Goal: Task Accomplishment & Management: Use online tool/utility

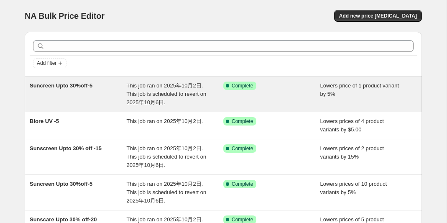
click at [135, 93] on span "This job ran on 2025年10月2日. This job is scheduled to revert on 2025年10月6日." at bounding box center [167, 93] width 80 height 23
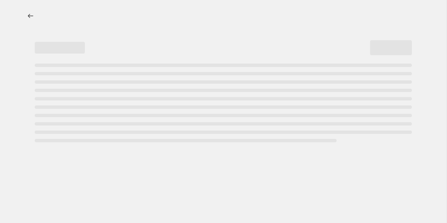
select select "percentage"
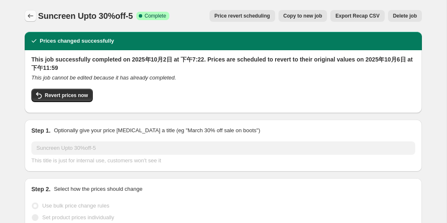
click at [28, 13] on icon "Price change jobs" at bounding box center [30, 16] width 8 height 8
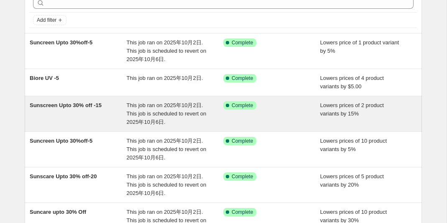
scroll to position [44, 0]
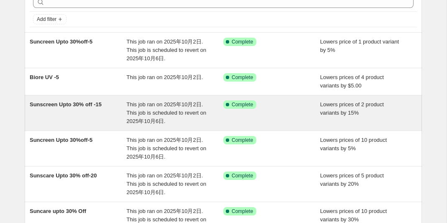
click at [96, 104] on span "Sunscreen Upto 30% off -15" at bounding box center [66, 104] width 72 height 6
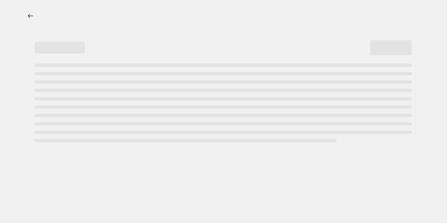
select select "percentage"
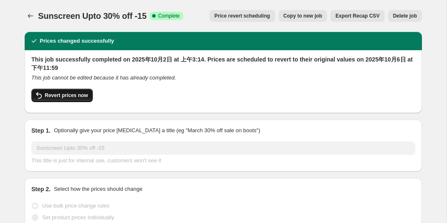
click at [83, 94] on span "Revert prices now" at bounding box center [66, 95] width 43 height 7
checkbox input "false"
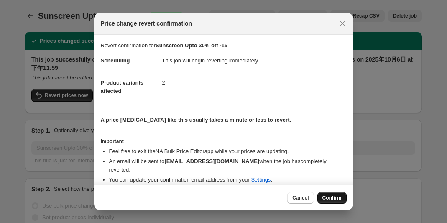
click at [334, 197] on span "Confirm" at bounding box center [332, 198] width 19 height 7
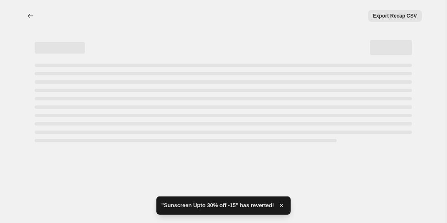
select select "percentage"
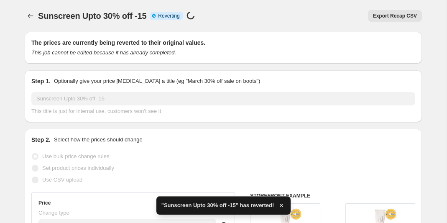
checkbox input "true"
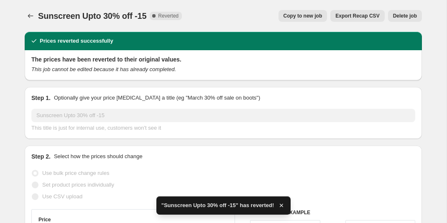
click at [293, 18] on span "Copy to new job" at bounding box center [303, 16] width 39 height 7
select select "percentage"
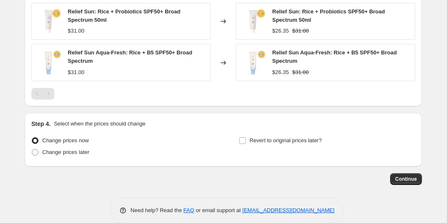
scroll to position [613, 0]
click at [243, 142] on input "Revert to original prices later?" at bounding box center [242, 141] width 7 height 7
checkbox input "true"
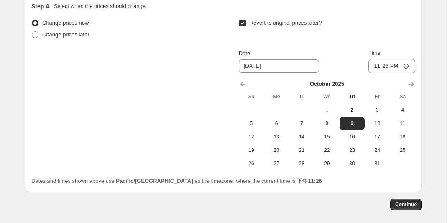
scroll to position [768, 0]
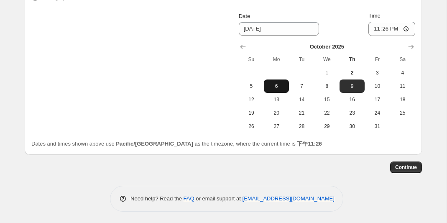
click at [279, 85] on span "6" at bounding box center [276, 86] width 18 height 7
type input "[DATE]"
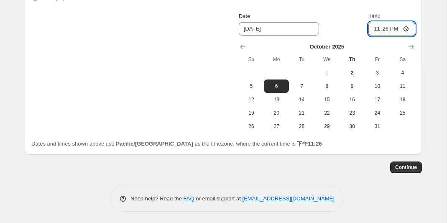
click at [388, 29] on input "23:26" at bounding box center [392, 29] width 47 height 14
click at [394, 29] on input "23:26" at bounding box center [392, 29] width 47 height 14
click at [394, 28] on input "23:26" at bounding box center [392, 29] width 47 height 14
click at [410, 28] on input "23:26" at bounding box center [392, 29] width 47 height 14
type input "23:59"
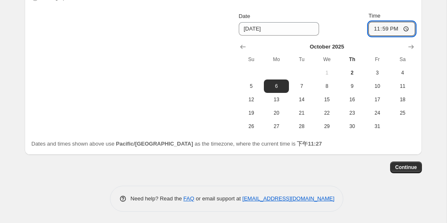
click at [331, 162] on div "Continue" at bounding box center [224, 168] width 398 height 12
click at [403, 166] on span "Continue" at bounding box center [406, 167] width 22 height 7
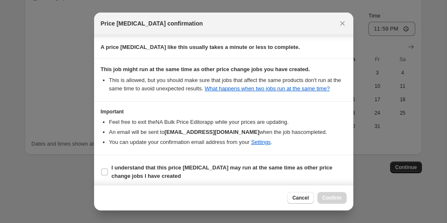
scroll to position [145, 0]
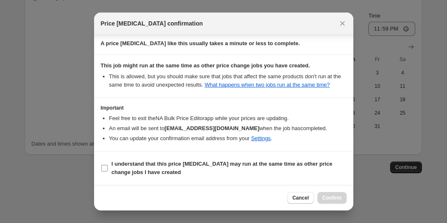
click at [105, 169] on input "I understand that this price [MEDICAL_DATA] may run at the same time as other p…" at bounding box center [104, 168] width 7 height 7
checkbox input "true"
click at [328, 198] on span "Confirm" at bounding box center [332, 198] width 19 height 7
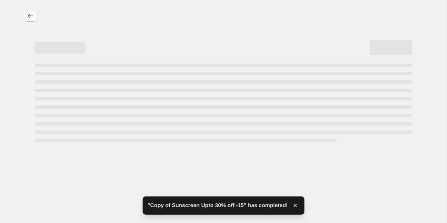
select select "percentage"
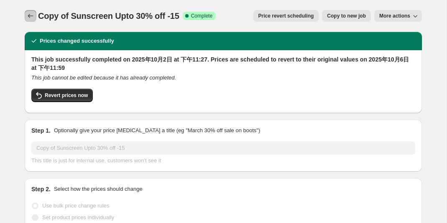
click at [29, 13] on icon "Price change jobs" at bounding box center [30, 16] width 8 height 8
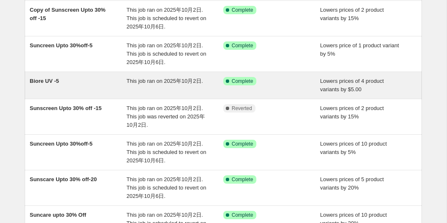
scroll to position [77, 0]
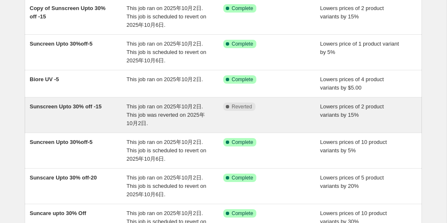
click at [64, 109] on span "Sunscreen Upto 30% off -15" at bounding box center [66, 106] width 72 height 6
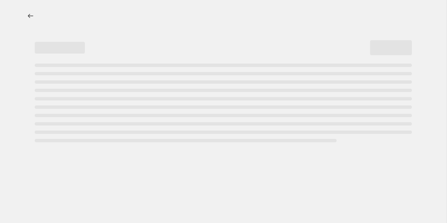
select select "percentage"
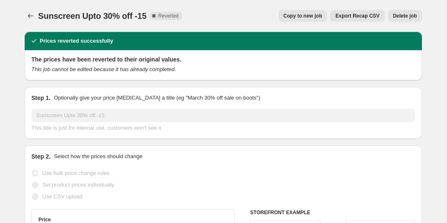
click at [401, 16] on span "Delete job" at bounding box center [405, 16] width 24 height 7
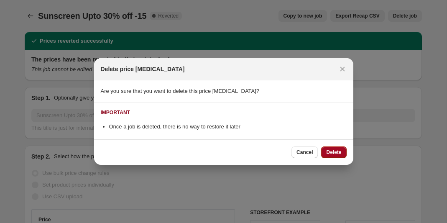
click at [341, 155] on span "Delete" at bounding box center [333, 152] width 15 height 7
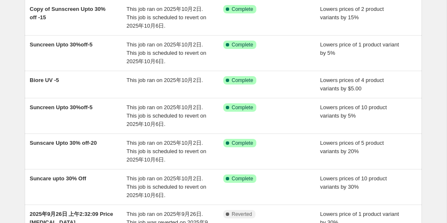
scroll to position [77, 0]
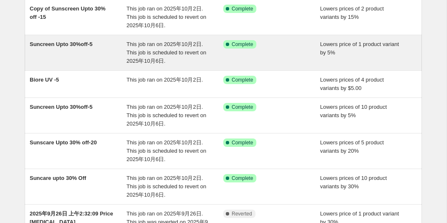
click at [87, 45] on span "Suncreen Upto 30%off-5" at bounding box center [61, 44] width 63 height 6
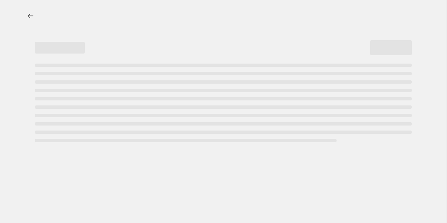
select select "percentage"
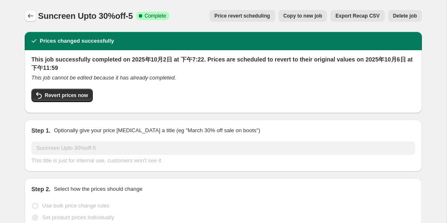
click at [31, 18] on icon "Price change jobs" at bounding box center [30, 16] width 8 height 8
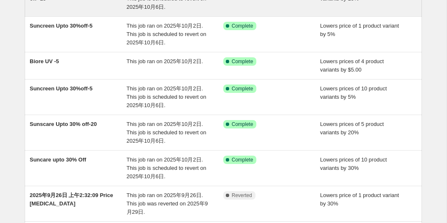
scroll to position [98, 0]
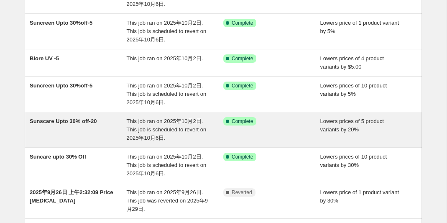
click at [71, 120] on span "Sunscare Upto 30% off-20" at bounding box center [63, 121] width 67 height 6
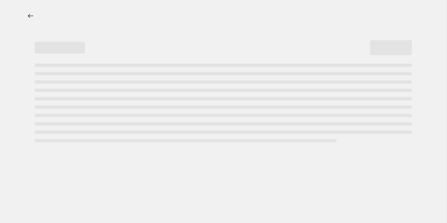
select select "percentage"
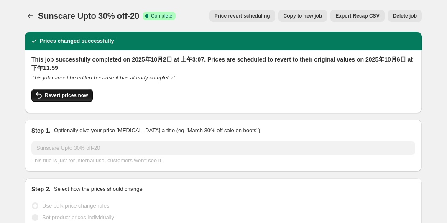
click at [69, 97] on span "Revert prices now" at bounding box center [66, 95] width 43 height 7
checkbox input "false"
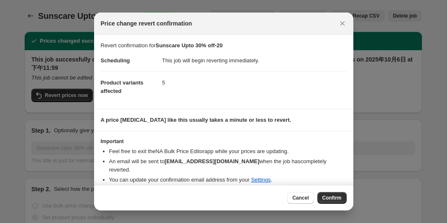
scroll to position [8, 0]
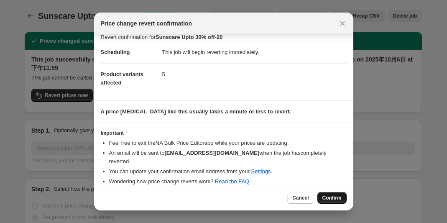
click at [329, 201] on span "Confirm" at bounding box center [332, 198] width 19 height 7
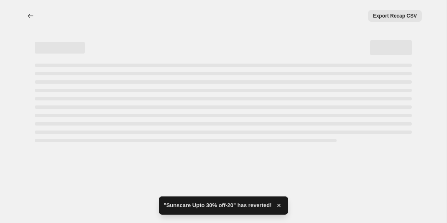
select select "percentage"
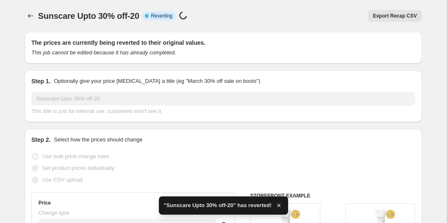
checkbox input "true"
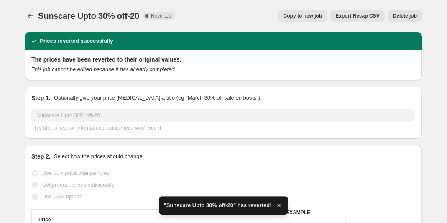
click at [300, 15] on span "Copy to new job" at bounding box center [303, 16] width 39 height 7
select select "percentage"
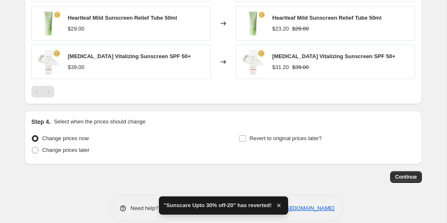
scroll to position [801, 0]
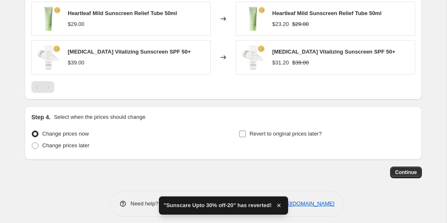
click at [244, 131] on input "Revert to original prices later?" at bounding box center [242, 134] width 7 height 7
checkbox input "true"
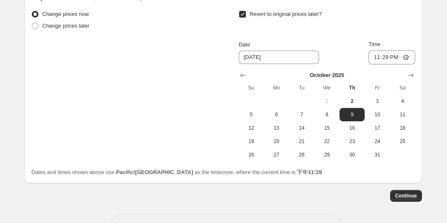
scroll to position [944, 0]
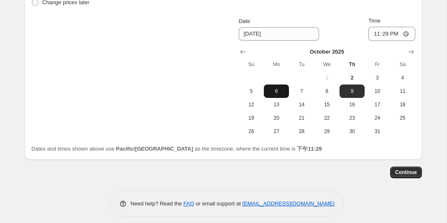
click at [274, 88] on span "6" at bounding box center [276, 91] width 18 height 7
type input "[DATE]"
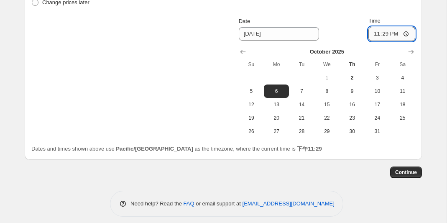
click at [407, 28] on input "23:29" at bounding box center [392, 34] width 47 height 14
type input "23:59"
click at [403, 169] on span "Continue" at bounding box center [406, 172] width 22 height 7
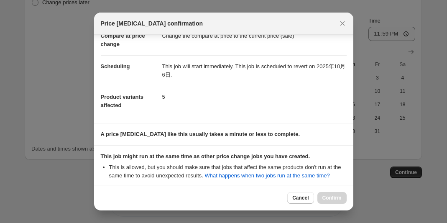
scroll to position [145, 0]
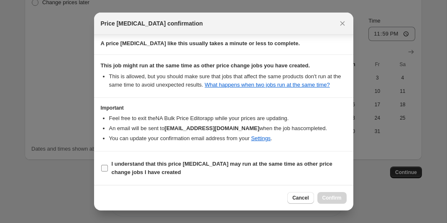
click at [105, 168] on input "I understand that this price [MEDICAL_DATA] may run at the same time as other p…" at bounding box center [104, 168] width 7 height 7
checkbox input "true"
click at [327, 197] on span "Confirm" at bounding box center [332, 198] width 19 height 7
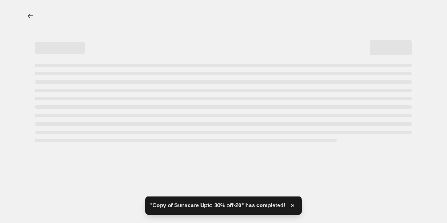
select select "percentage"
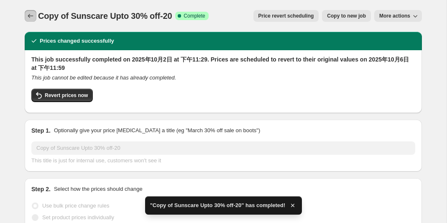
click at [29, 18] on icon "Price change jobs" at bounding box center [30, 16] width 8 height 8
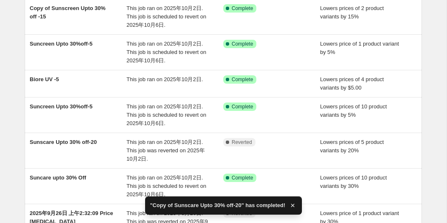
scroll to position [113, 0]
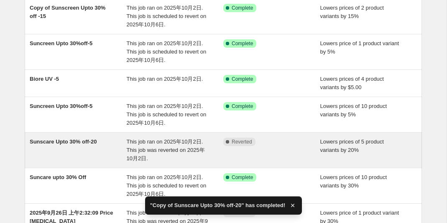
click at [92, 141] on span "Sunscare Upto 30% off-20" at bounding box center [63, 142] width 67 height 6
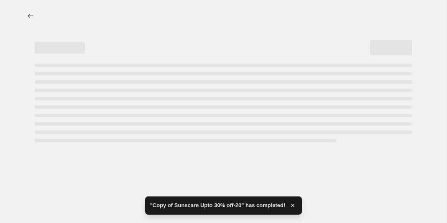
select select "percentage"
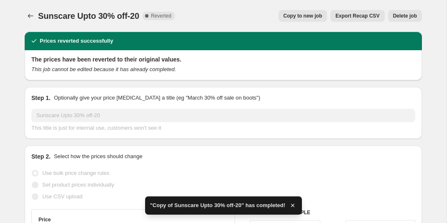
click at [412, 15] on span "Delete job" at bounding box center [405, 16] width 24 height 7
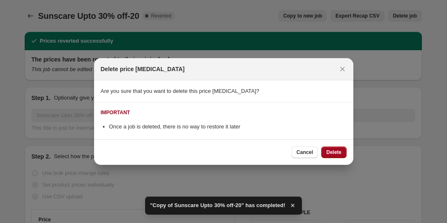
click at [332, 151] on span "Delete" at bounding box center [333, 152] width 15 height 7
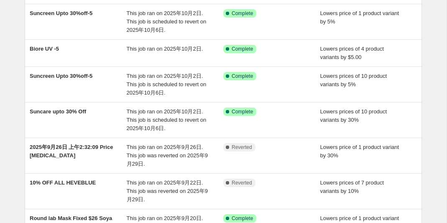
scroll to position [145, 0]
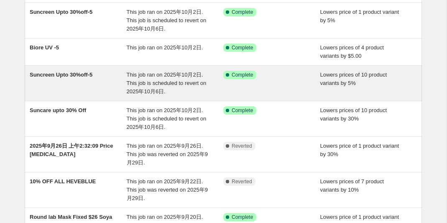
click at [84, 76] on span "Suncreen Upto 30%off-5" at bounding box center [61, 75] width 63 height 6
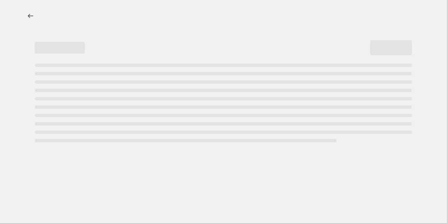
select select "percentage"
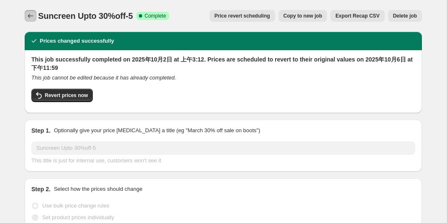
click at [31, 15] on icon "Price change jobs" at bounding box center [30, 16] width 8 height 8
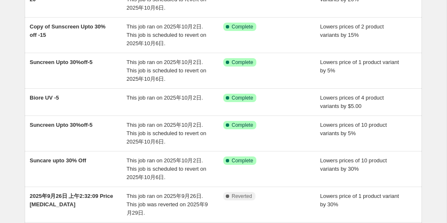
scroll to position [88, 0]
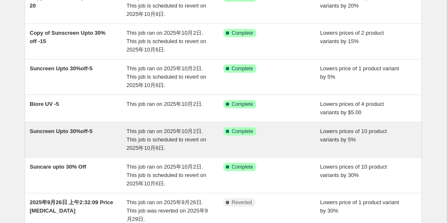
click at [92, 130] on span "Suncreen Upto 30%off-5" at bounding box center [61, 131] width 63 height 6
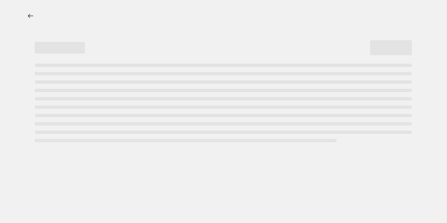
select select "percentage"
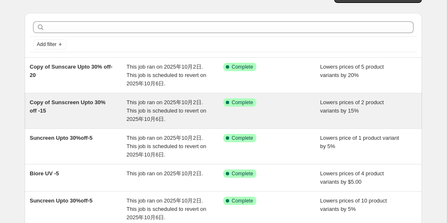
scroll to position [20, 0]
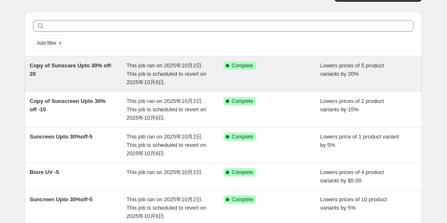
click at [61, 67] on span "Copy of Sunscare Upto 30% off-20" at bounding box center [71, 69] width 83 height 15
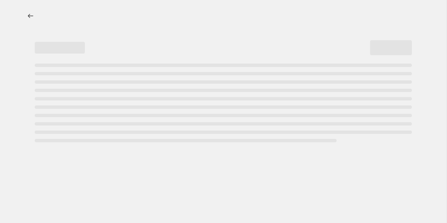
select select "percentage"
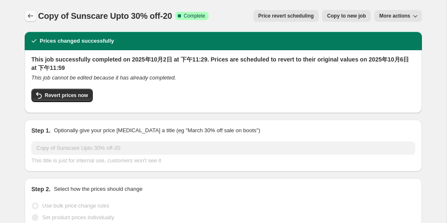
click at [28, 15] on icon "Price change jobs" at bounding box center [30, 16] width 8 height 8
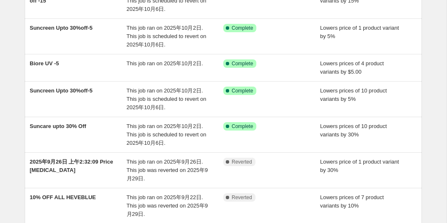
scroll to position [130, 0]
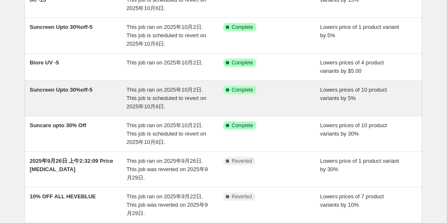
click at [91, 90] on span "Suncreen Upto 30%off-5" at bounding box center [61, 90] width 63 height 6
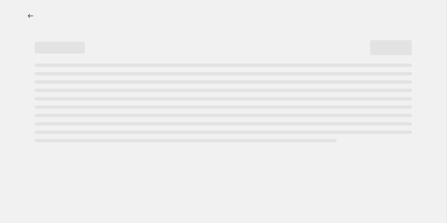
select select "percentage"
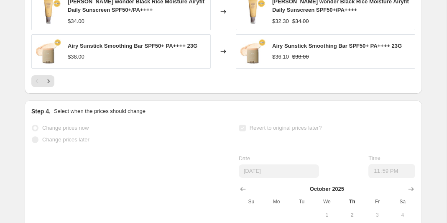
scroll to position [1029, 0]
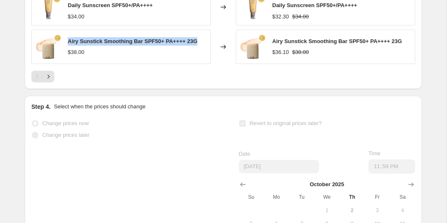
drag, startPoint x: 69, startPoint y: 35, endPoint x: 202, endPoint y: 36, distance: 133.1
click at [198, 38] on span "Airy Sunstick Smoothing Bar SPF50+ PA++++ 23G" at bounding box center [133, 41] width 130 height 6
copy span "Airy Sunstick Smoothing Bar SPF50+ PA++++ 23G"
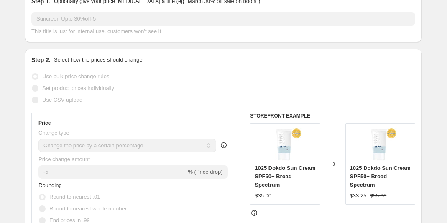
scroll to position [0, 0]
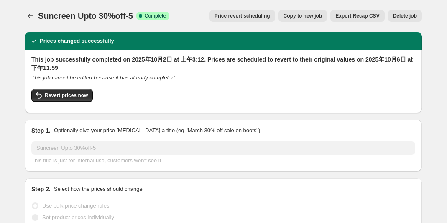
click at [306, 19] on span "Copy to new job" at bounding box center [303, 16] width 39 height 7
select select "percentage"
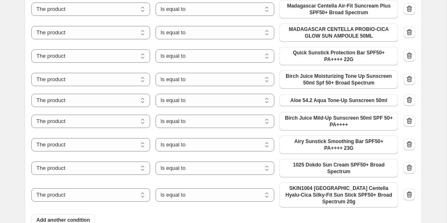
scroll to position [555, 0]
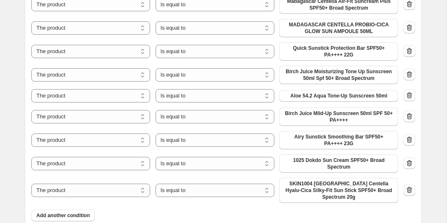
click at [407, 186] on icon "button" at bounding box center [410, 190] width 8 height 8
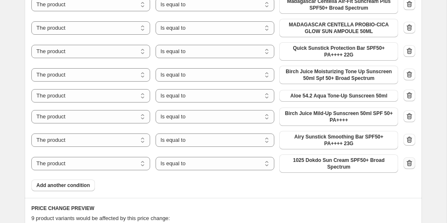
click at [409, 159] on icon "button" at bounding box center [410, 163] width 8 height 8
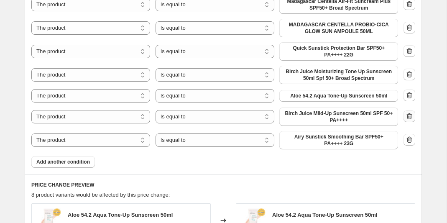
click at [410, 112] on icon "button" at bounding box center [410, 116] width 8 height 8
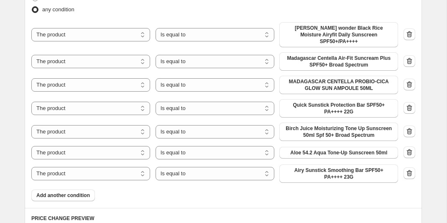
scroll to position [496, 0]
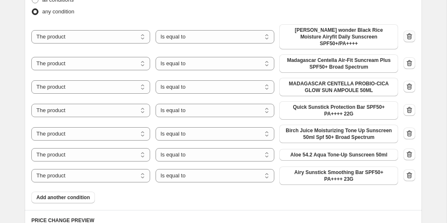
click at [408, 35] on icon "button" at bounding box center [409, 36] width 5 height 6
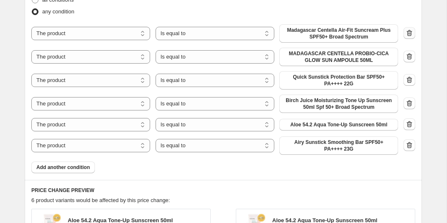
click at [408, 33] on icon "button" at bounding box center [410, 33] width 8 height 8
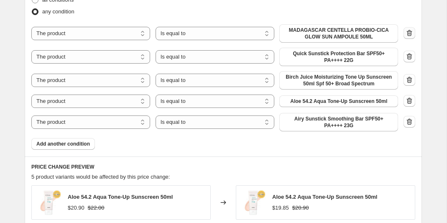
click at [408, 33] on icon "button" at bounding box center [410, 33] width 8 height 8
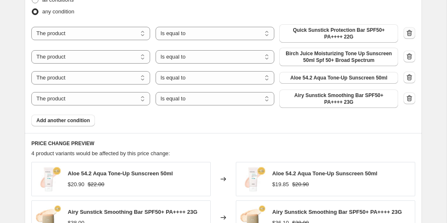
click at [408, 33] on icon "button" at bounding box center [410, 33] width 8 height 8
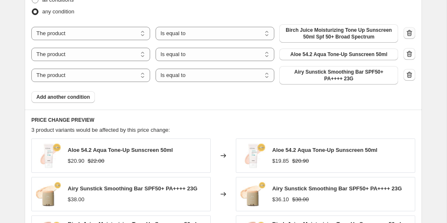
click at [408, 33] on icon "button" at bounding box center [410, 33] width 8 height 8
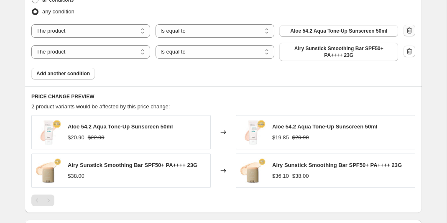
click at [409, 31] on icon "button" at bounding box center [409, 31] width 1 height 3
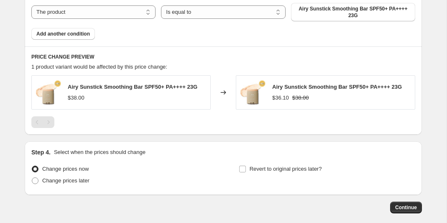
scroll to position [519, 0]
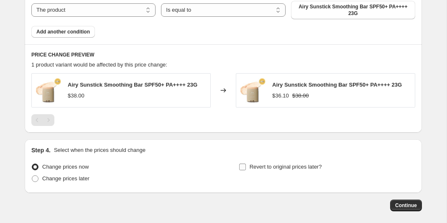
click at [243, 167] on input "Revert to original prices later?" at bounding box center [242, 167] width 7 height 7
checkbox input "true"
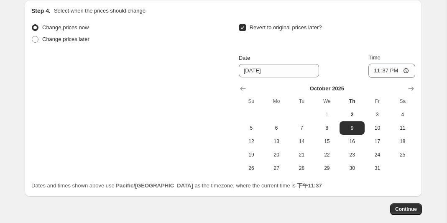
scroll to position [662, 0]
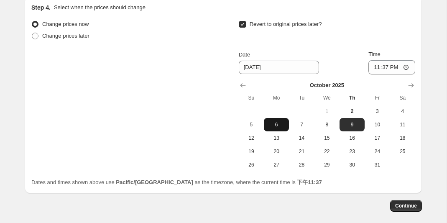
click at [280, 122] on span "6" at bounding box center [276, 124] width 18 height 7
type input "[DATE]"
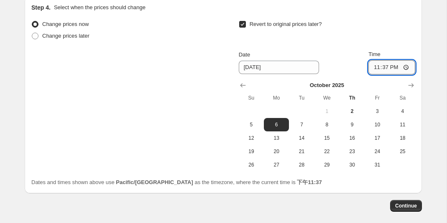
click at [406, 67] on input "23:37" at bounding box center [392, 67] width 47 height 14
type input "23:59"
click at [334, 203] on div "Continue" at bounding box center [224, 206] width 398 height 12
click at [398, 207] on span "Continue" at bounding box center [406, 206] width 22 height 7
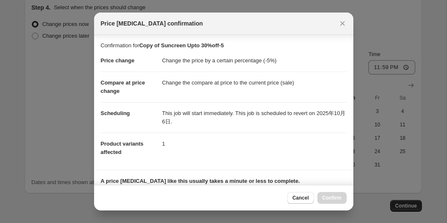
scroll to position [145, 0]
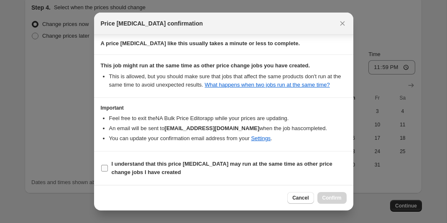
click at [106, 168] on input "I understand that this price [MEDICAL_DATA] may run at the same time as other p…" at bounding box center [104, 168] width 7 height 7
checkbox input "true"
click at [325, 199] on span "Confirm" at bounding box center [332, 198] width 19 height 7
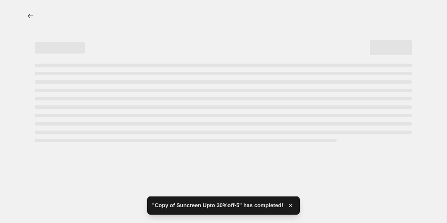
select select "percentage"
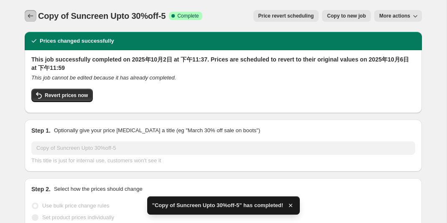
click at [29, 16] on icon "Price change jobs" at bounding box center [30, 16] width 5 height 4
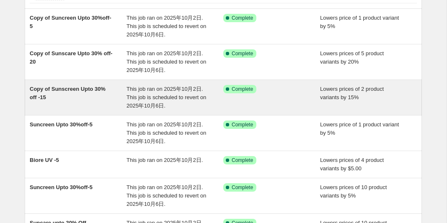
scroll to position [69, 0]
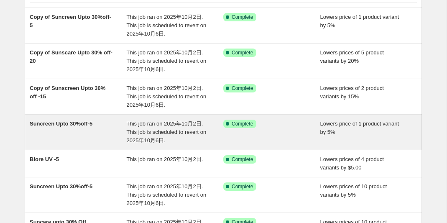
click at [86, 125] on span "Suncreen Upto 30%off-5" at bounding box center [61, 124] width 63 height 6
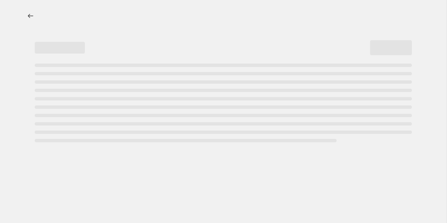
select select "percentage"
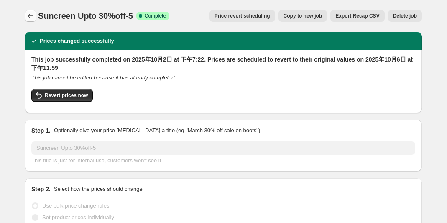
click at [31, 17] on icon "Price change jobs" at bounding box center [30, 16] width 8 height 8
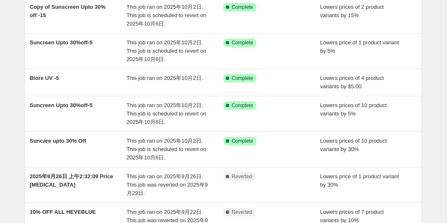
scroll to position [139, 0]
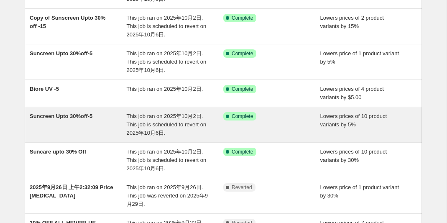
click at [82, 117] on span "Suncreen Upto 30%off-5" at bounding box center [61, 116] width 63 height 6
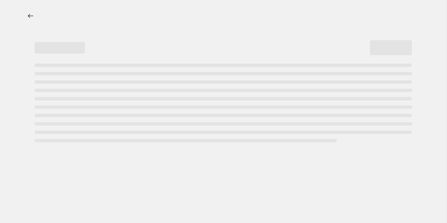
select select "percentage"
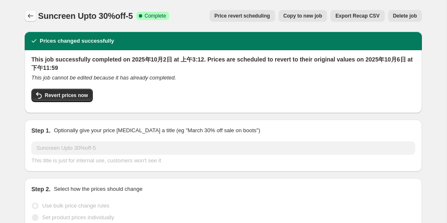
click at [31, 17] on icon "Price change jobs" at bounding box center [30, 16] width 8 height 8
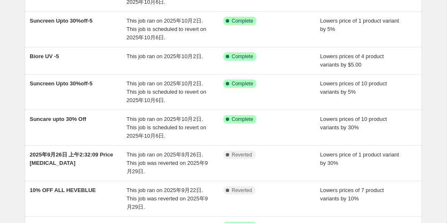
scroll to position [174, 0]
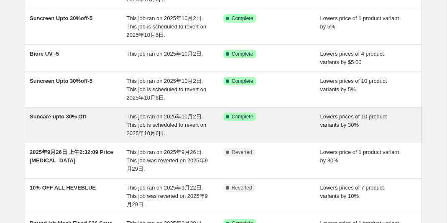
click at [82, 115] on span "Suncare upto 30% Off" at bounding box center [58, 116] width 56 height 6
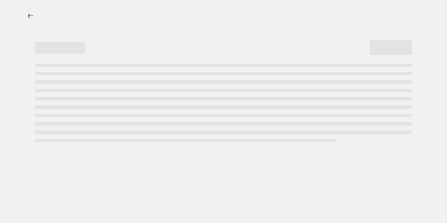
select select "percentage"
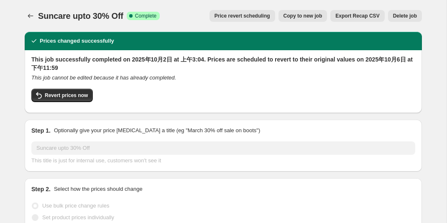
click at [309, 21] on button "Copy to new job" at bounding box center [303, 16] width 49 height 12
select select "percentage"
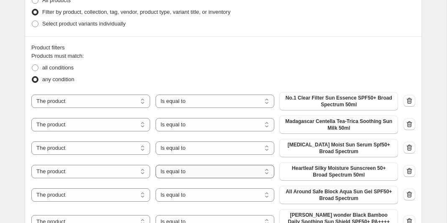
scroll to position [426, 0]
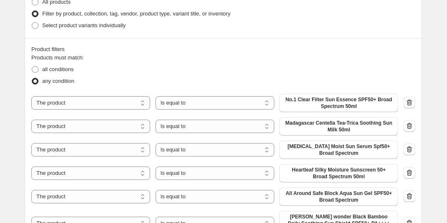
click at [409, 103] on icon "button" at bounding box center [409, 103] width 1 height 3
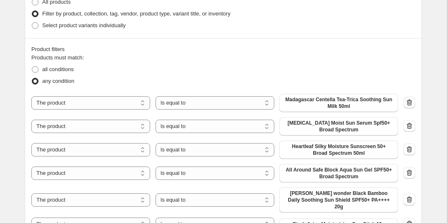
click at [409, 103] on icon "button" at bounding box center [409, 103] width 1 height 3
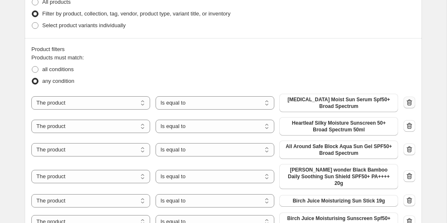
click at [409, 103] on icon "button" at bounding box center [409, 103] width 1 height 3
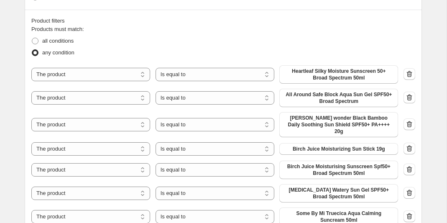
scroll to position [458, 0]
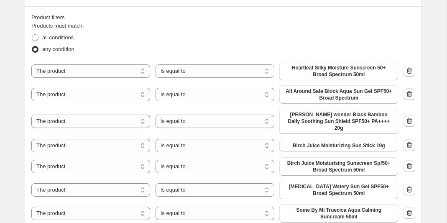
click at [410, 97] on icon "button" at bounding box center [410, 94] width 8 height 8
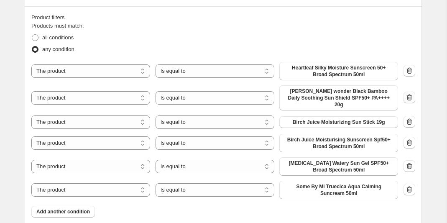
click at [410, 97] on icon "button" at bounding box center [410, 97] width 8 height 8
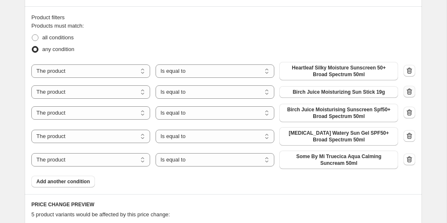
click at [410, 94] on icon "button" at bounding box center [410, 91] width 8 height 8
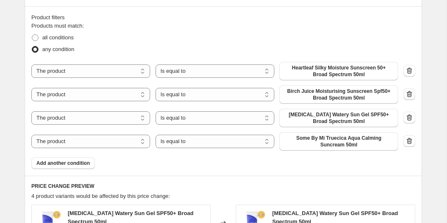
click at [410, 94] on icon "button" at bounding box center [410, 94] width 8 height 8
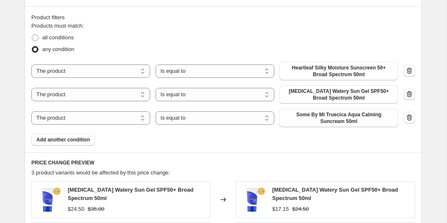
click at [410, 94] on icon "button" at bounding box center [410, 94] width 8 height 8
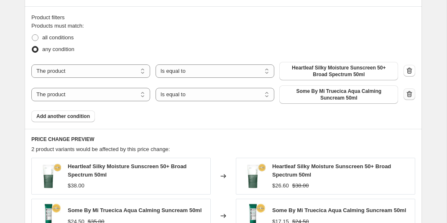
click at [410, 94] on icon "button" at bounding box center [410, 94] width 8 height 8
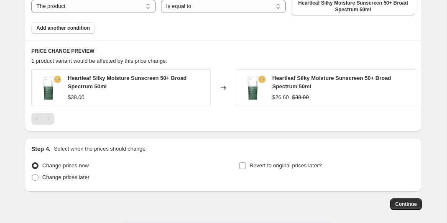
scroll to position [560, 0]
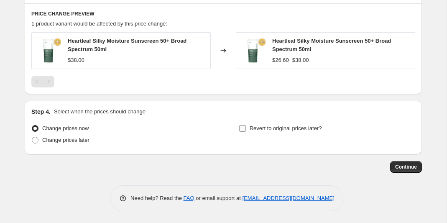
click at [244, 128] on input "Revert to original prices later?" at bounding box center [242, 128] width 7 height 7
checkbox input "true"
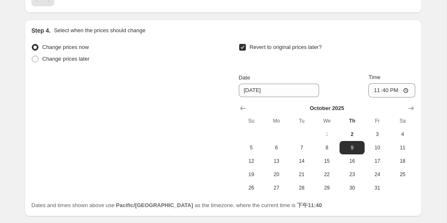
scroll to position [644, 0]
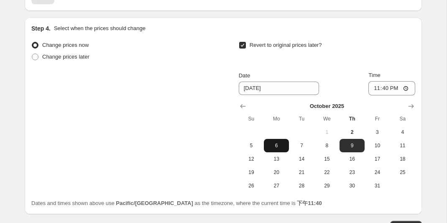
click at [272, 142] on span "6" at bounding box center [276, 145] width 18 height 7
type input "[DATE]"
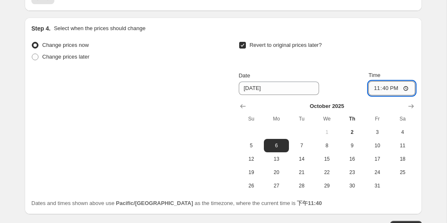
click at [407, 88] on input "23:40" at bounding box center [392, 88] width 47 height 14
type input "23:59"
click at [403, 44] on div "Revert to original prices later?" at bounding box center [327, 51] width 177 height 25
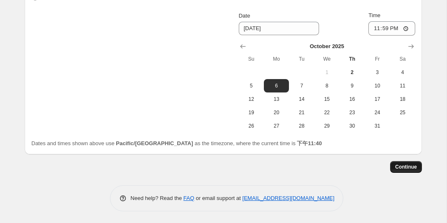
click at [399, 166] on span "Continue" at bounding box center [406, 167] width 22 height 7
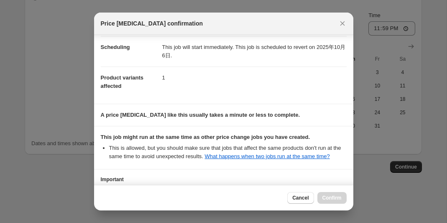
scroll to position [145, 0]
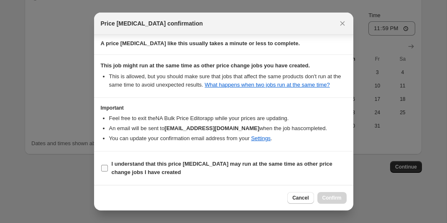
click at [105, 170] on input "I understand that this price [MEDICAL_DATA] may run at the same time as other p…" at bounding box center [104, 168] width 7 height 7
checkbox input "true"
click at [323, 199] on span "Confirm" at bounding box center [332, 198] width 19 height 7
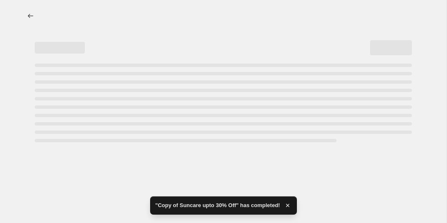
select select "percentage"
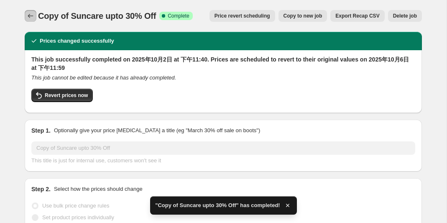
click at [30, 17] on icon "Price change jobs" at bounding box center [30, 16] width 8 height 8
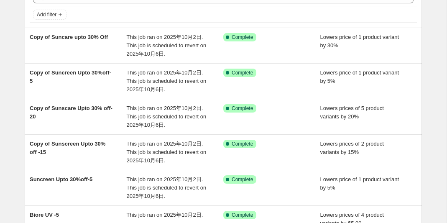
scroll to position [48, 0]
